Goal: Transaction & Acquisition: Purchase product/service

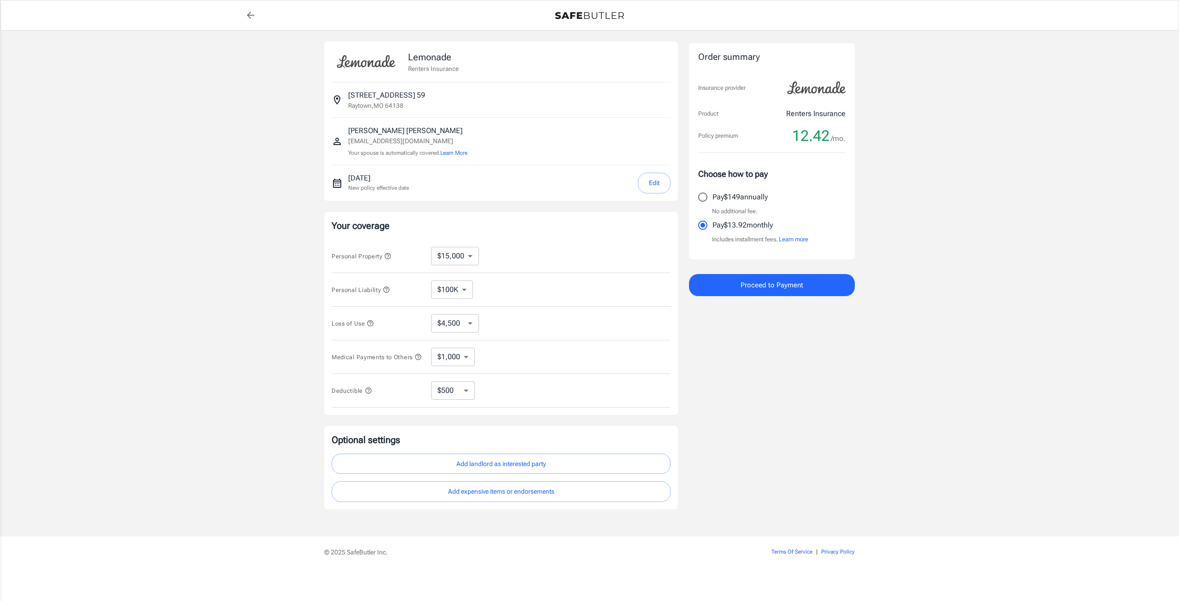
select select "15000"
select select "500"
click at [460, 265] on select "$10,000 $15,000 $20,000 $25,000 $30,000 $40,000 $50,000 $100K $150K $200K $250K" at bounding box center [455, 256] width 48 height 18
select select "100000"
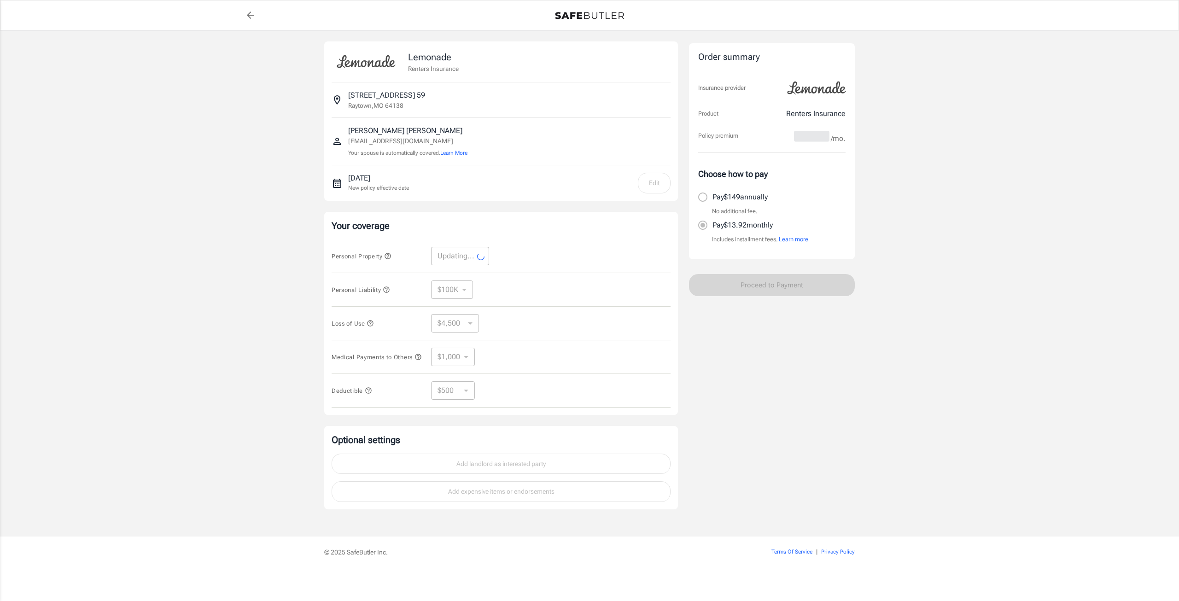
select select "100000"
select select "30000"
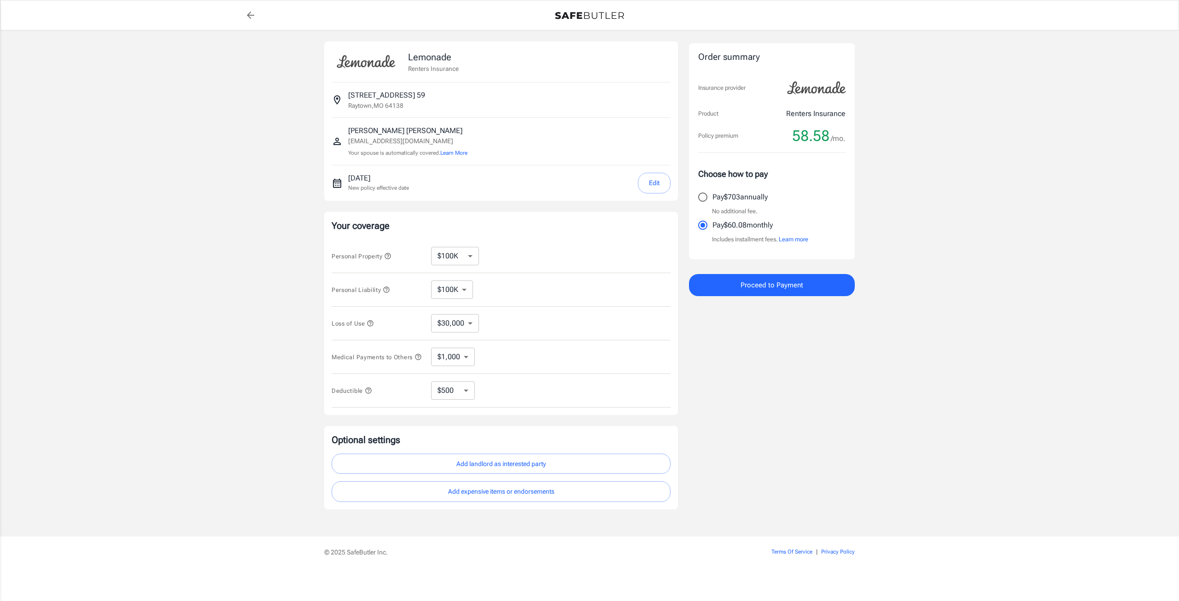
click at [462, 255] on select "$10,000 $15,000 $20,000 $25,000 $30,000 $40,000 $50,000 $100K $150K $200K $250K" at bounding box center [455, 256] width 48 height 18
select select "15000"
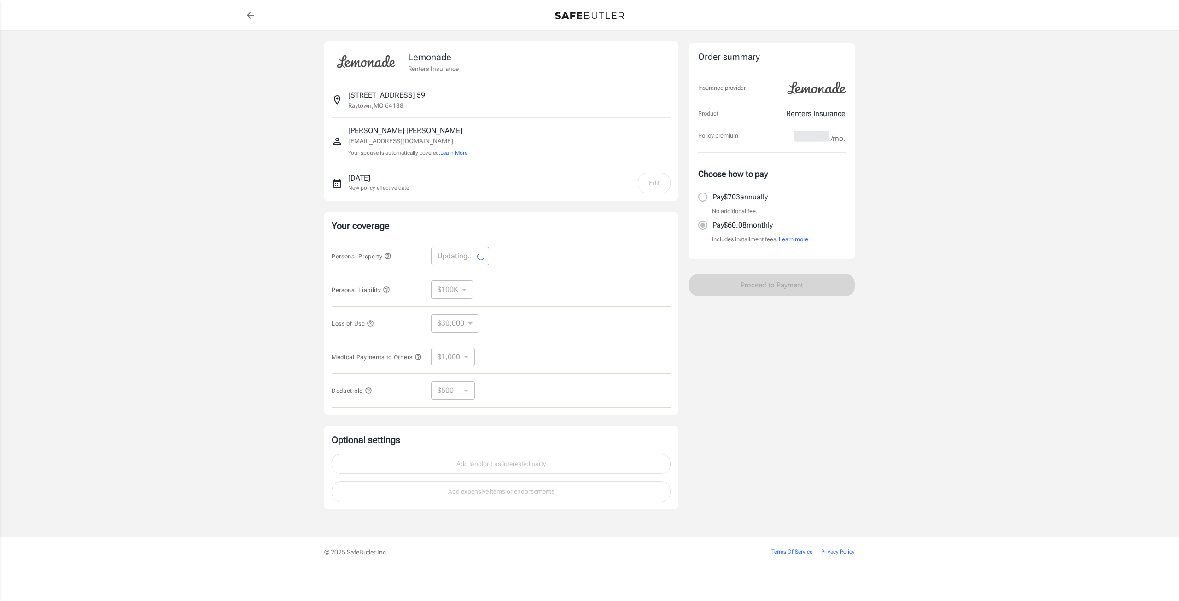
select select "15000"
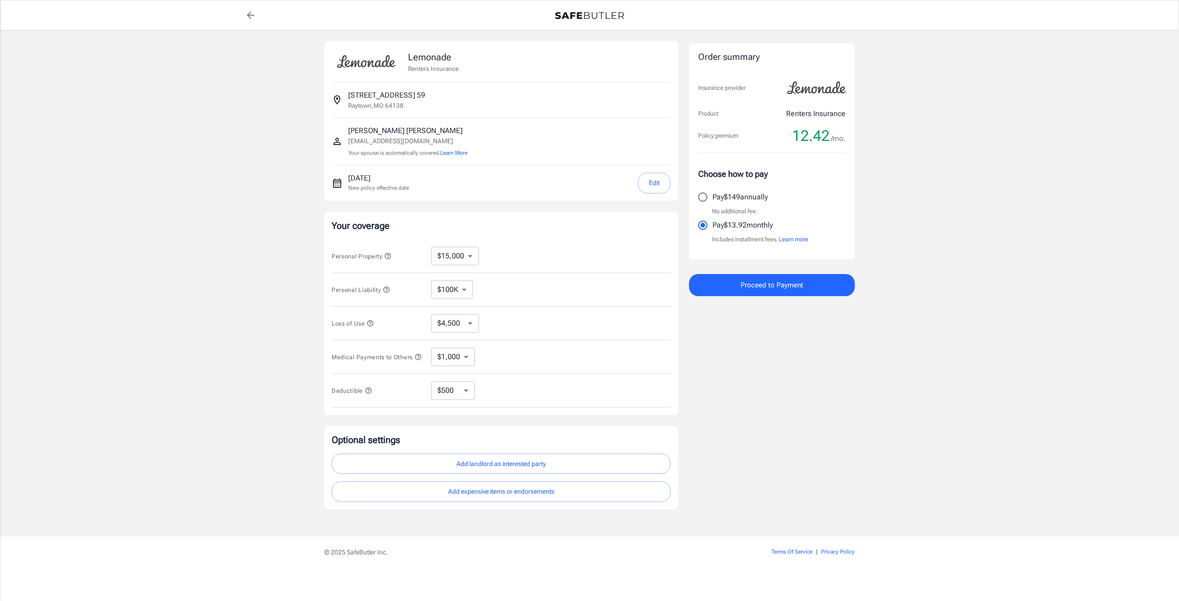
click at [388, 289] on icon "button" at bounding box center [386, 289] width 7 height 7
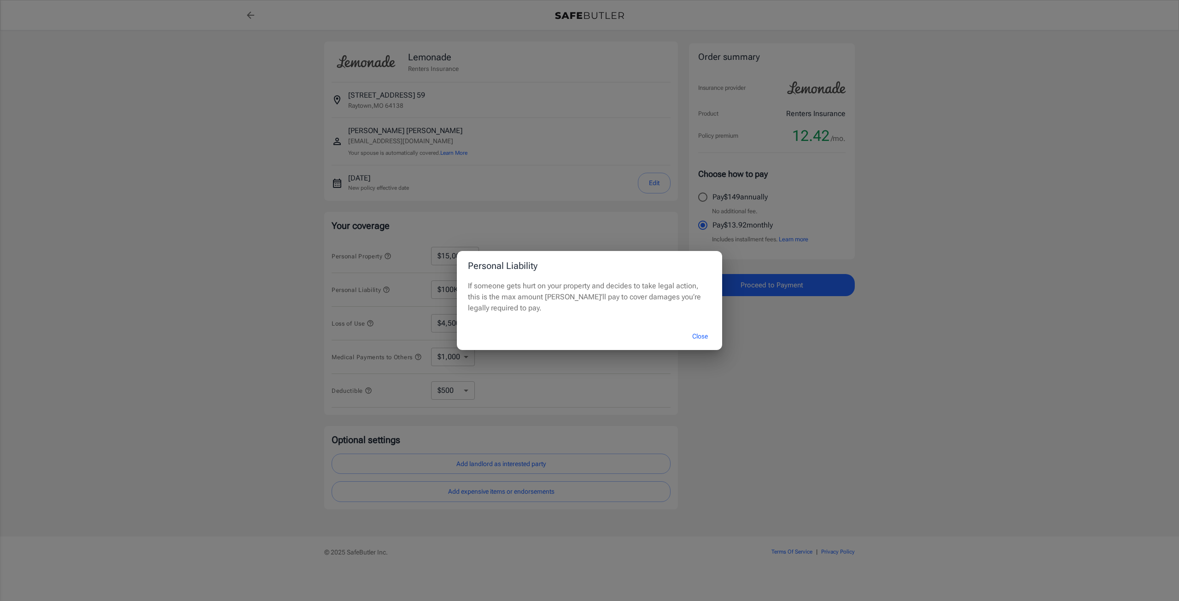
click at [388, 289] on div "Personal Liability If someone gets hurt on your property and decides to take le…" at bounding box center [589, 300] width 1179 height 601
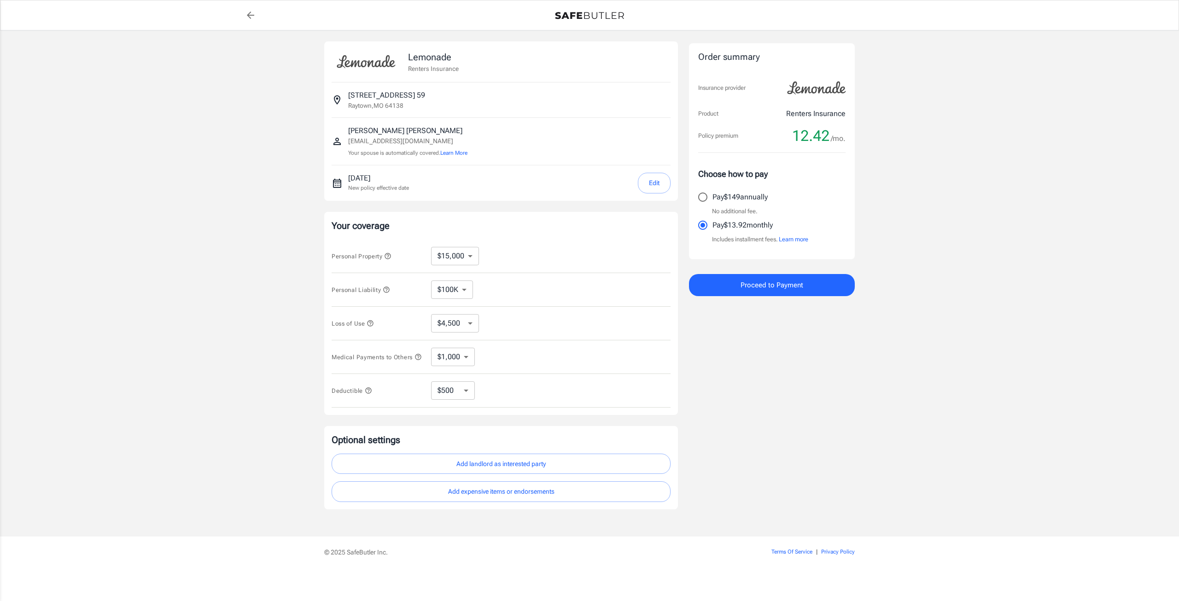
click at [369, 323] on icon "button" at bounding box center [370, 323] width 7 height 7
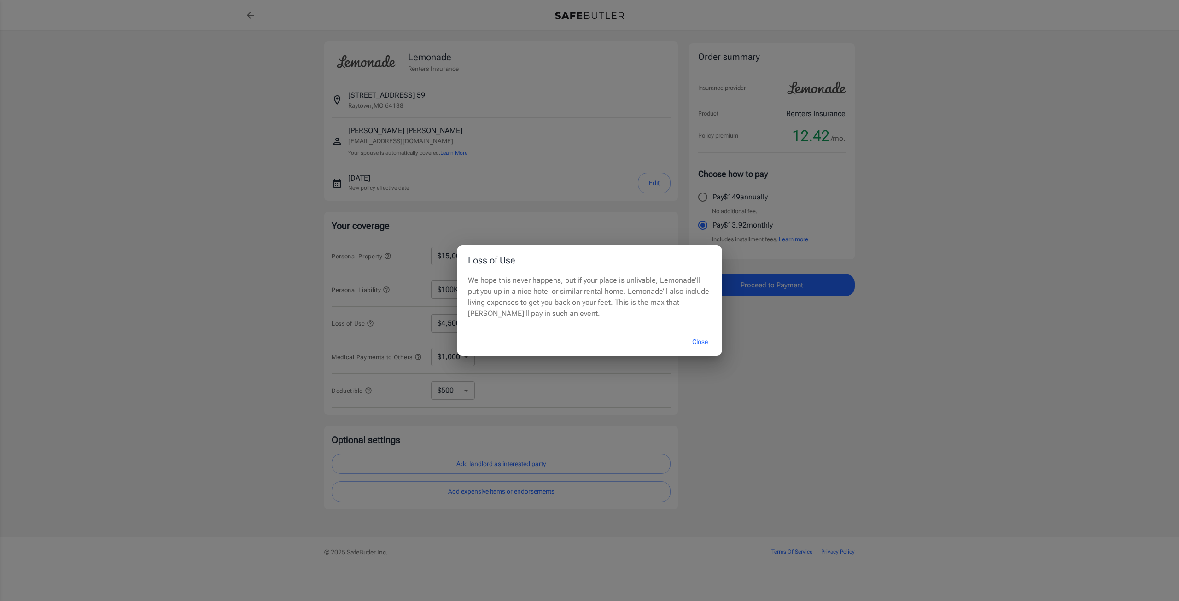
click at [369, 323] on div "Loss of Use We hope this never happens, but if your place is unlivable, Lemonad…" at bounding box center [589, 300] width 1179 height 601
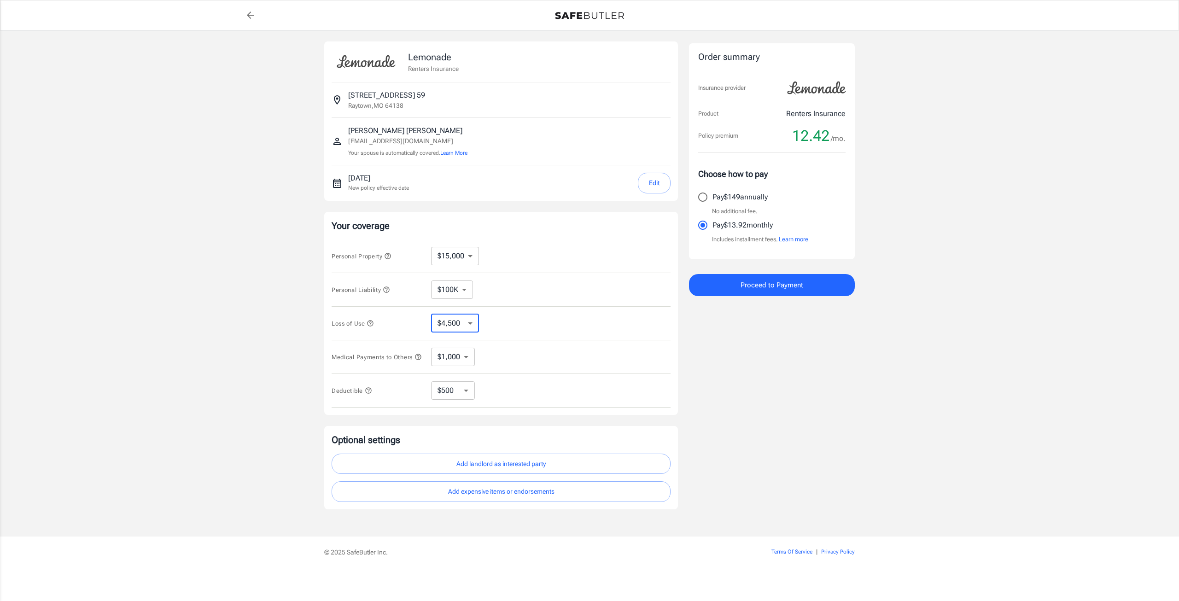
click at [453, 327] on select "$4,500 $7,500 $13,500 $22,500 $34,500 $55,500 $85,500 $130K $200K" at bounding box center [455, 323] width 48 height 18
select select "7500"
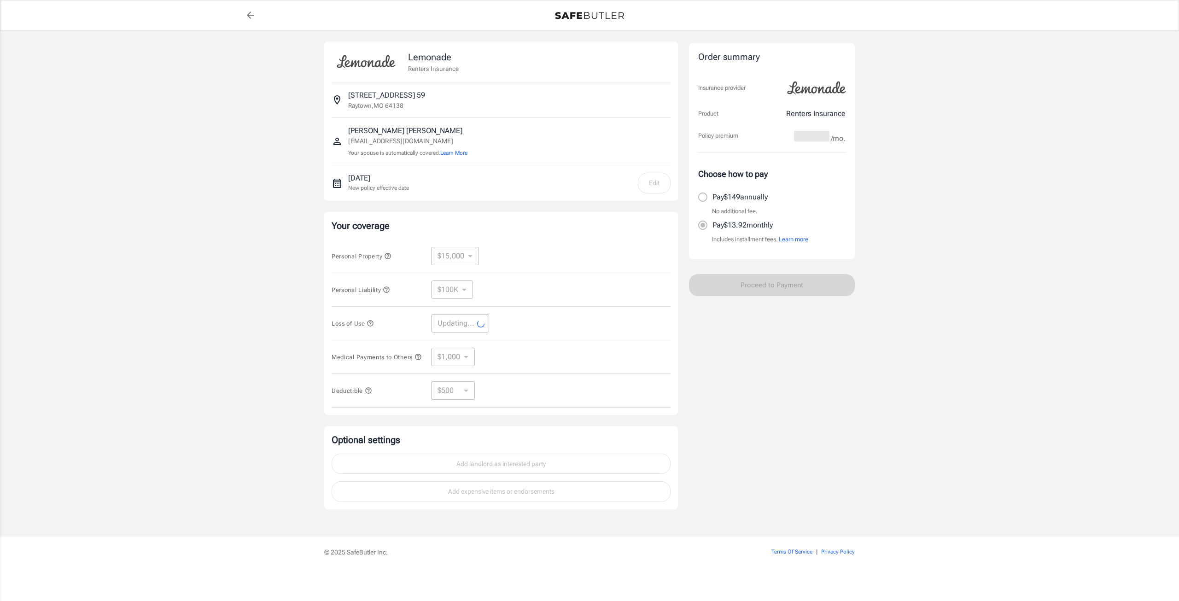
select select "7500"
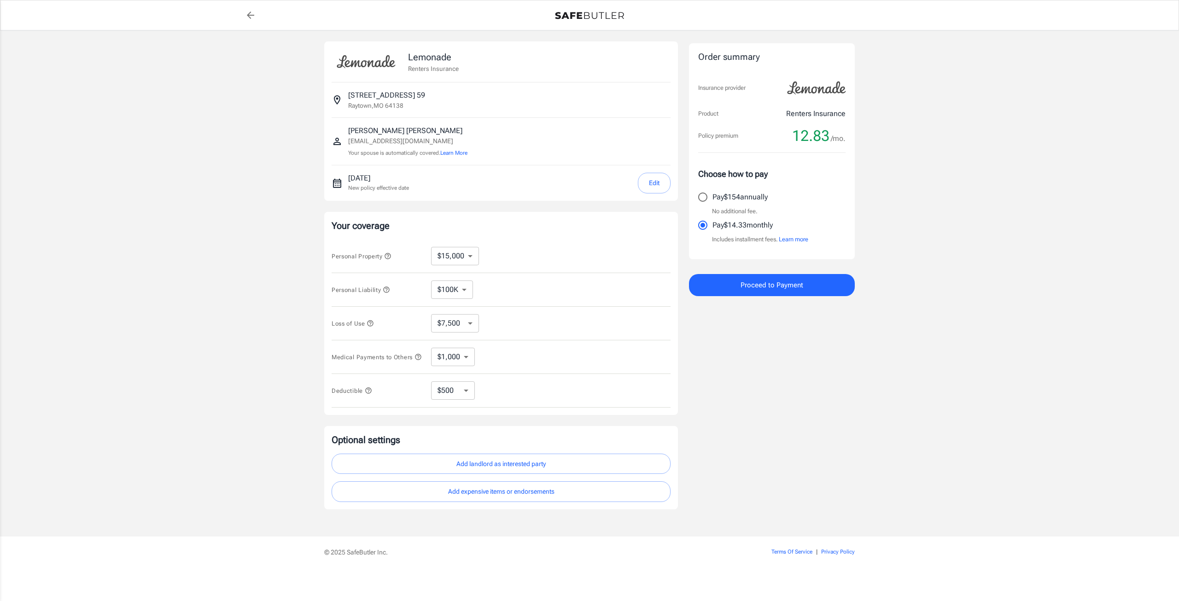
click at [448, 389] on select "$250 $500 $1,000 $2,500" at bounding box center [453, 390] width 44 height 18
select select "250"
click at [436, 398] on select "$250 $500 $1,000 $2,500" at bounding box center [453, 390] width 44 height 18
select select "500"
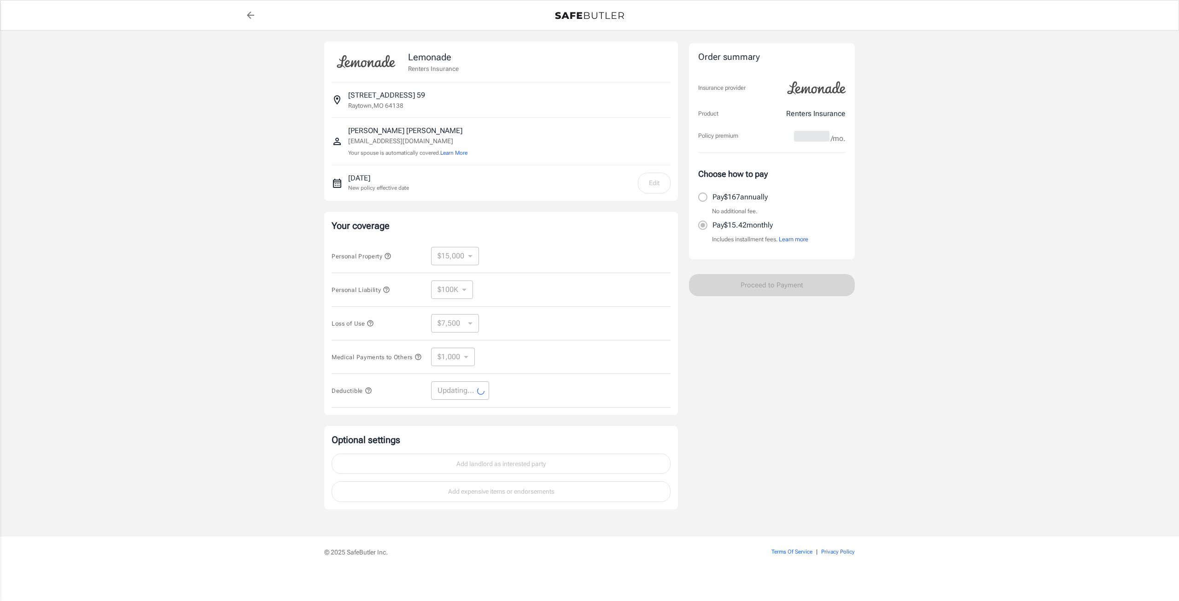
select select "500"
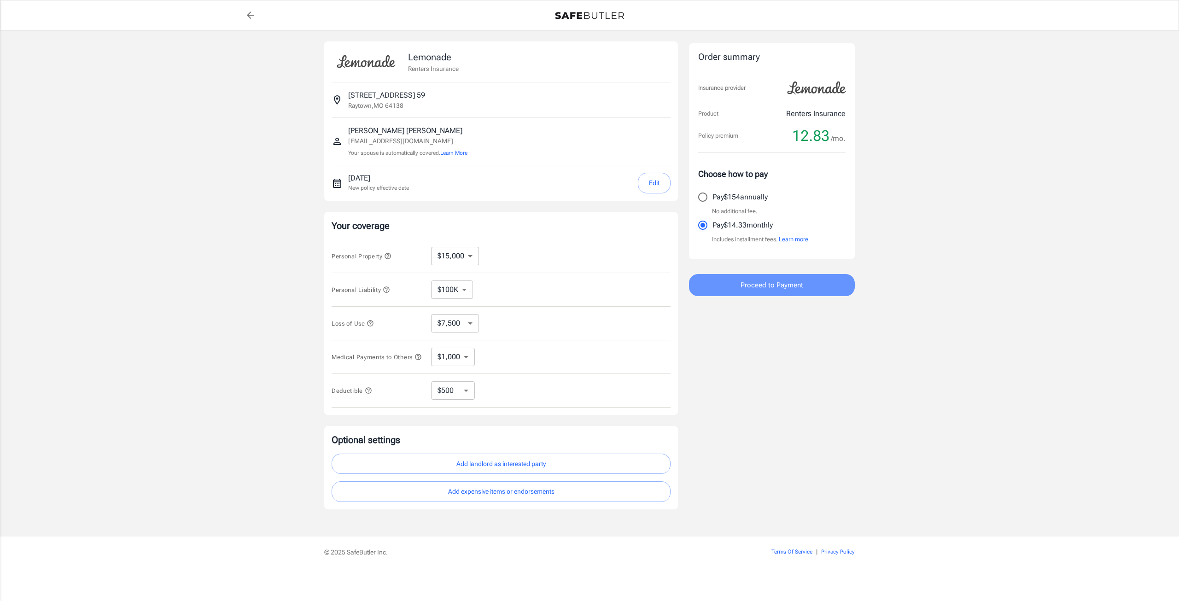
click at [785, 292] on button "Proceed to Payment" at bounding box center [772, 285] width 166 height 22
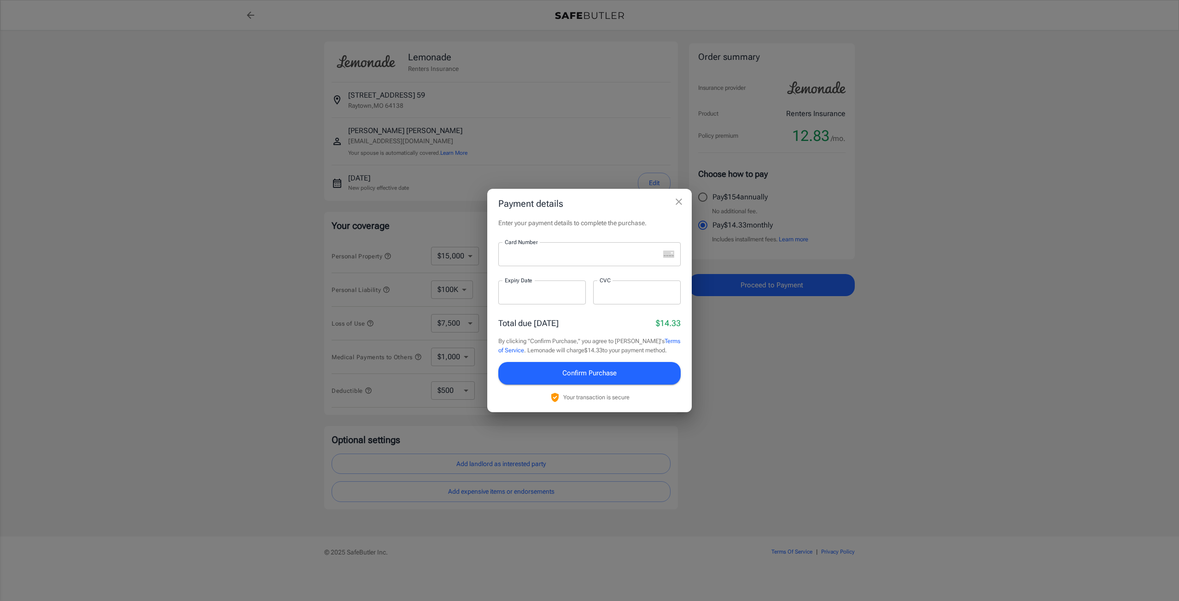
click at [1056, 397] on div "Payment details Enter your payment details to complete the purchase. Card Numbe…" at bounding box center [589, 300] width 1179 height 601
